Goal: Information Seeking & Learning: Find contact information

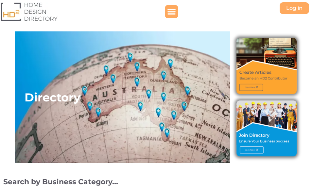
select select "694"
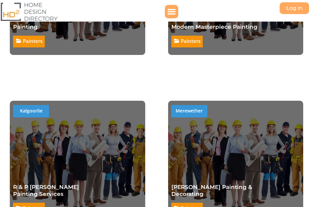
scroll to position [556, 0]
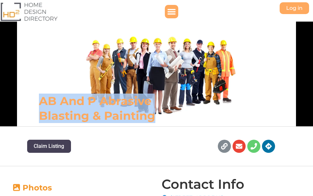
drag, startPoint x: 78, startPoint y: 117, endPoint x: 33, endPoint y: 102, distance: 47.6
click at [33, 102] on div "AB and P Abrasive Blasting & Painting" at bounding box center [119, 108] width 174 height 36
